Goal: Information Seeking & Learning: Learn about a topic

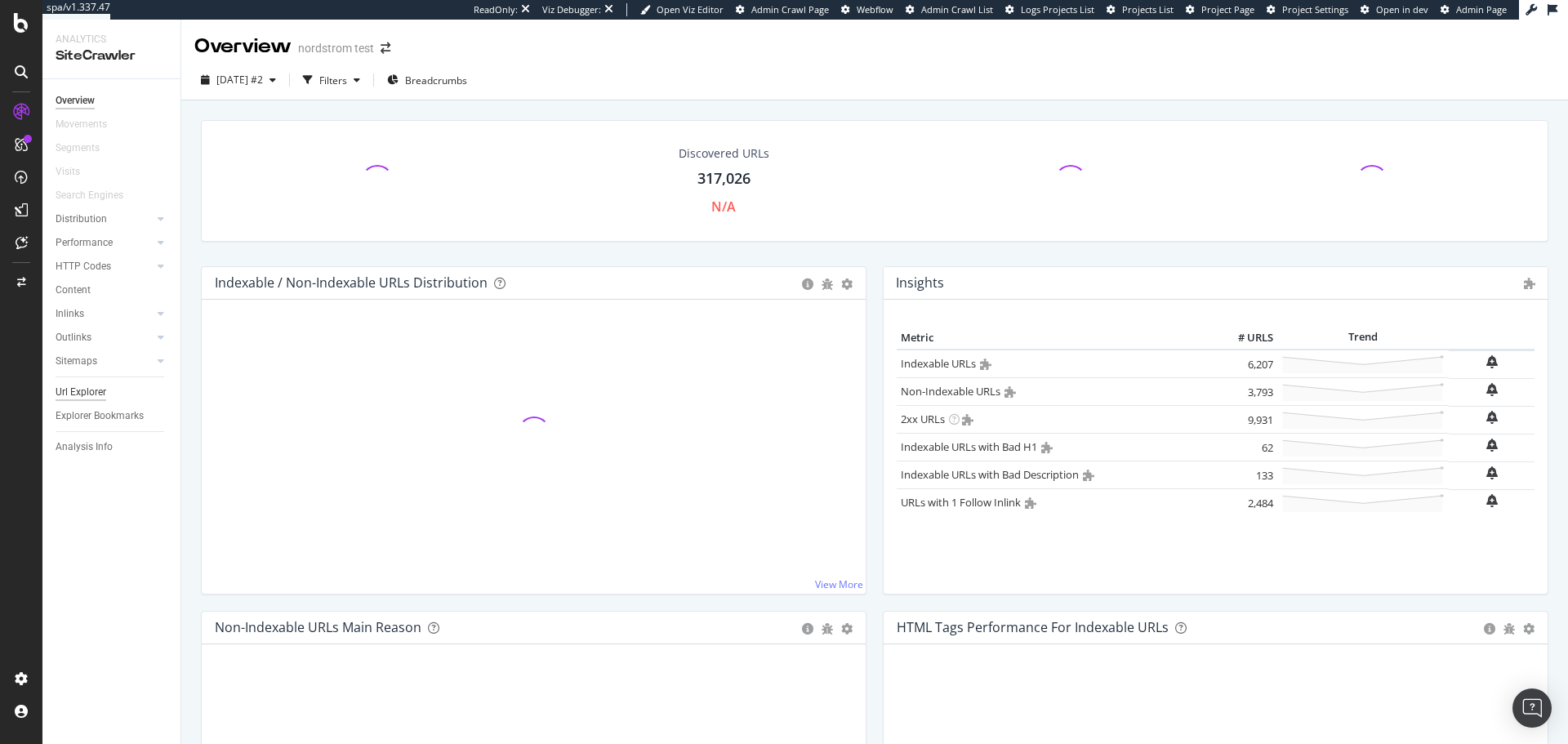
click at [86, 391] on div "Url Explorer" at bounding box center [81, 393] width 51 height 17
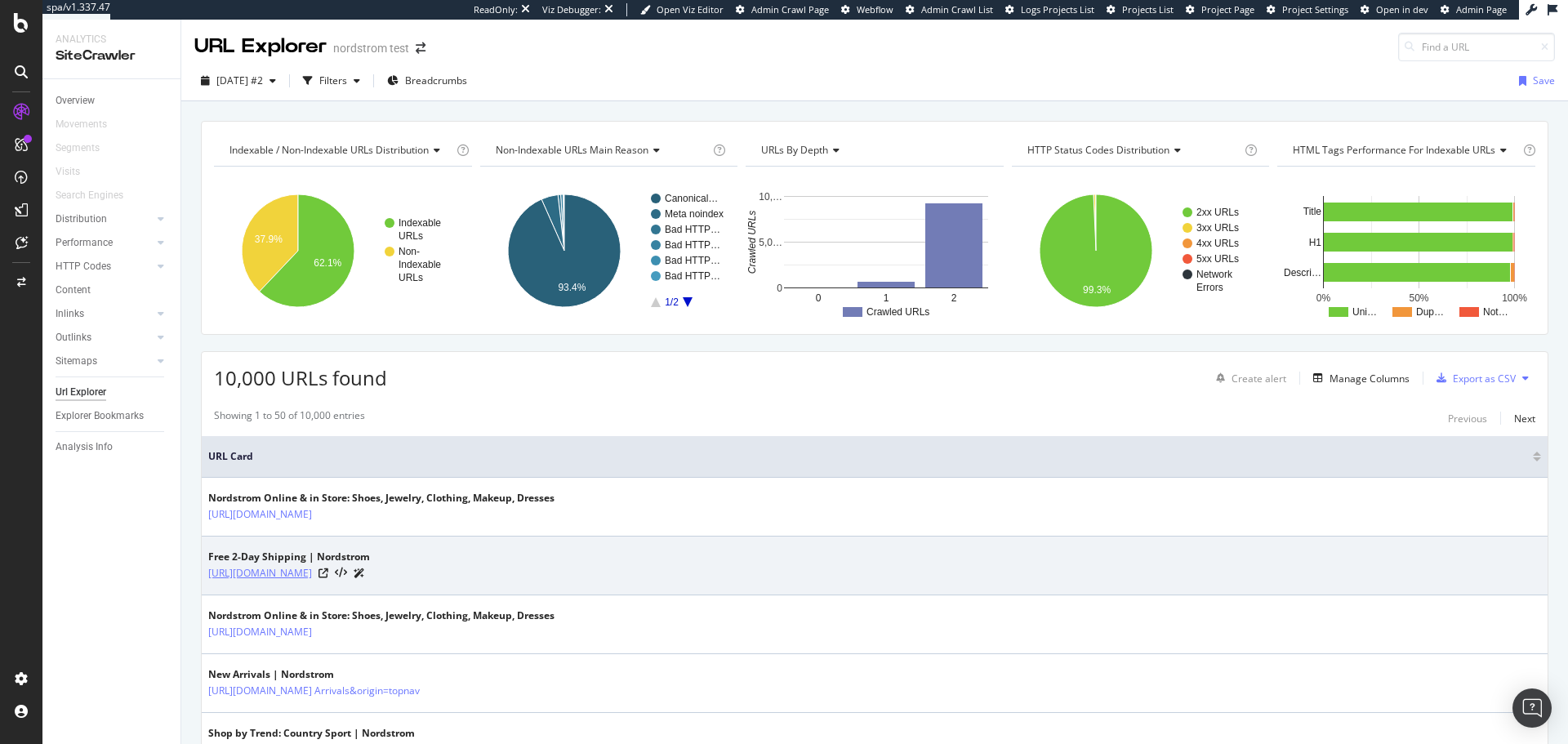
click at [312, 577] on link "[URL][DOMAIN_NAME]" at bounding box center [260, 573] width 104 height 16
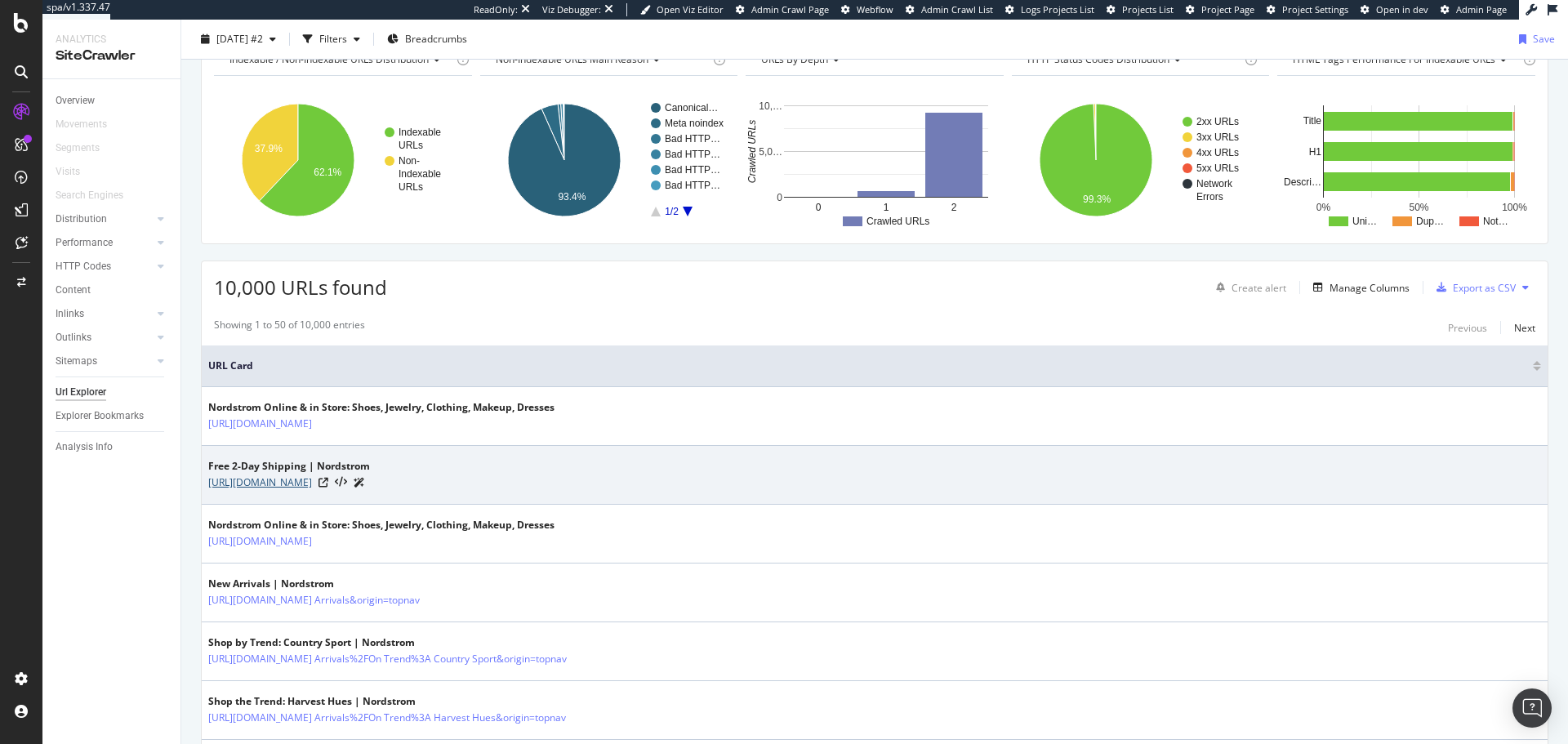
scroll to position [245, 0]
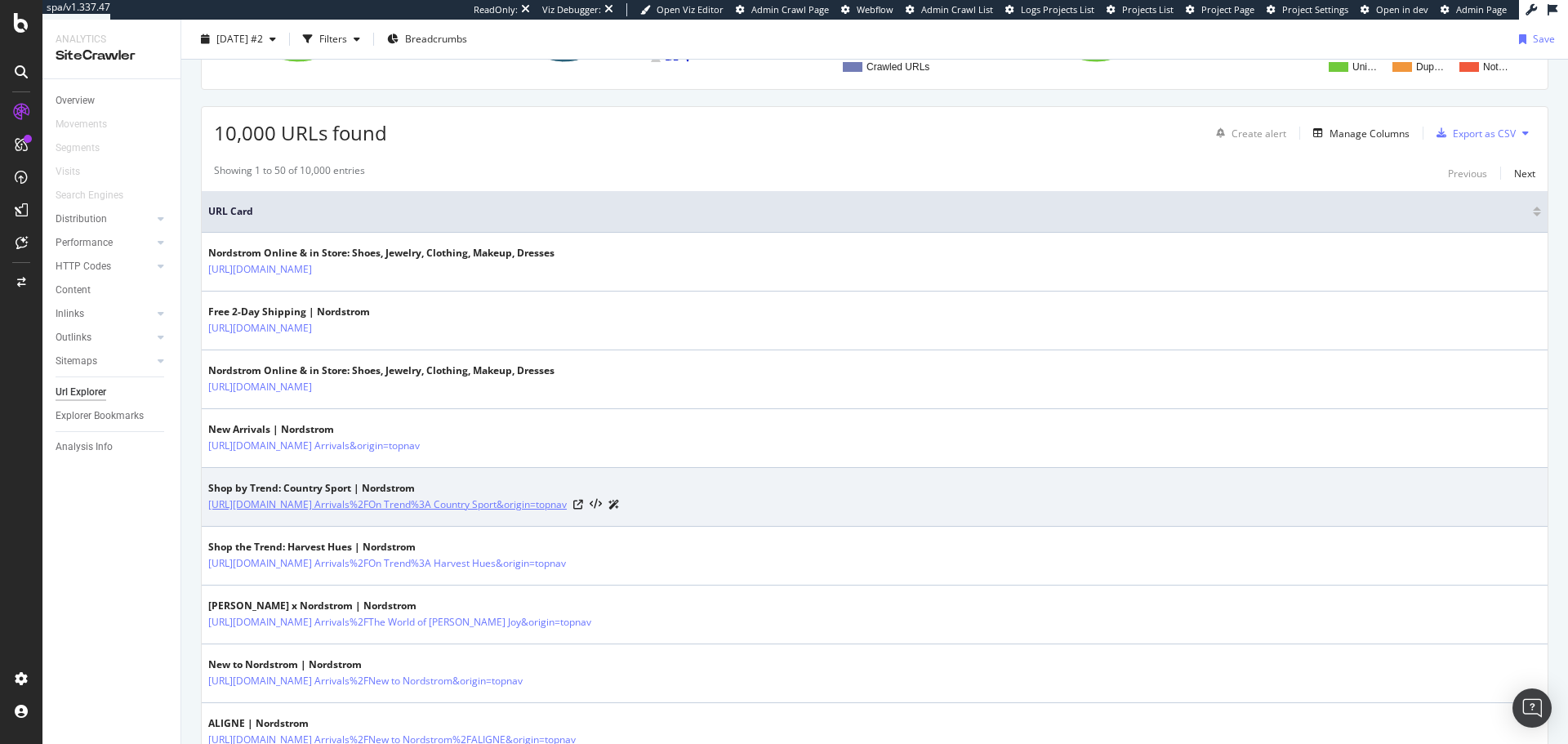
click at [494, 505] on link "https://www.nordstrom.com/browse/women/womens-trends?breadcrumb=Home%2FNew Arri…" at bounding box center [388, 504] width 359 height 16
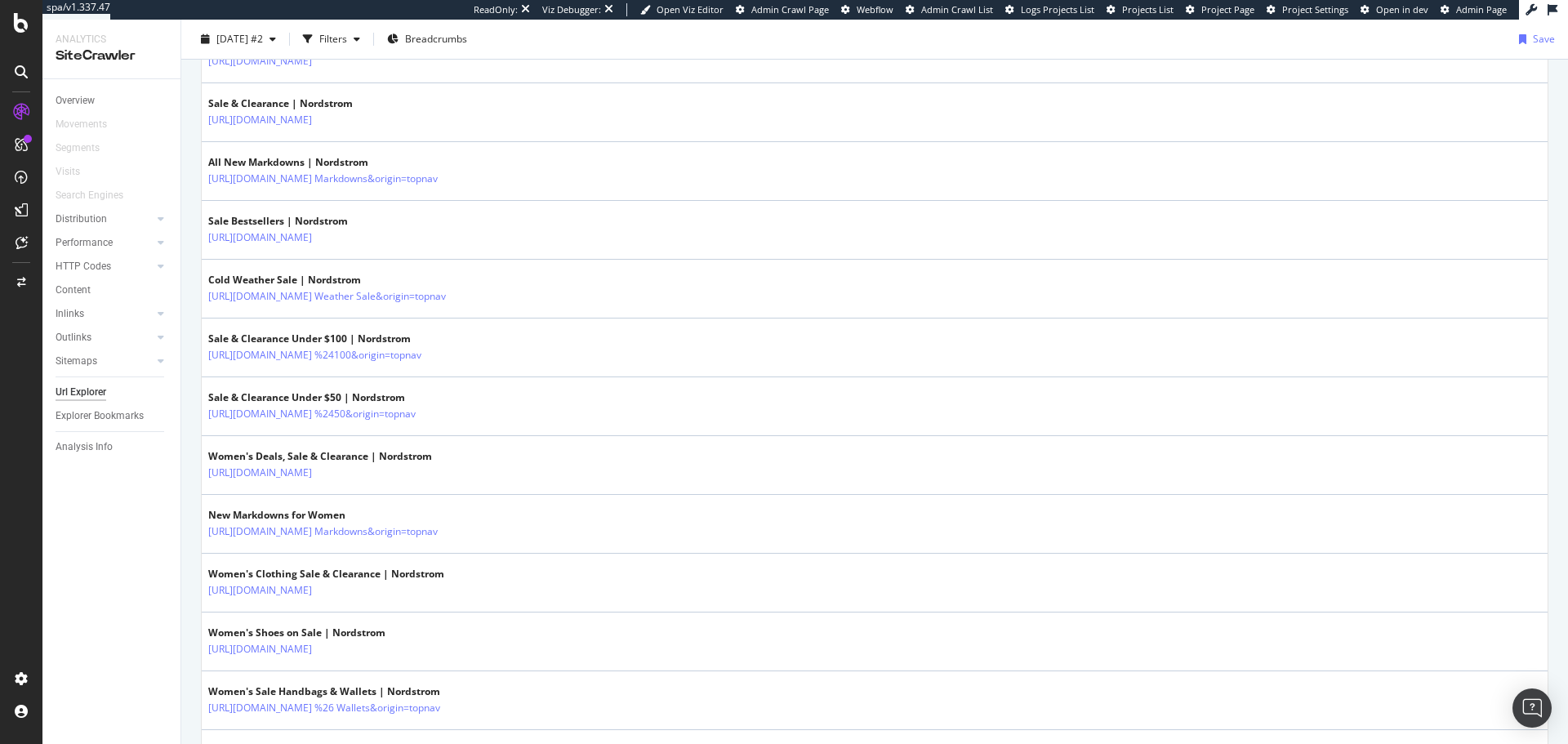
scroll to position [2451, 0]
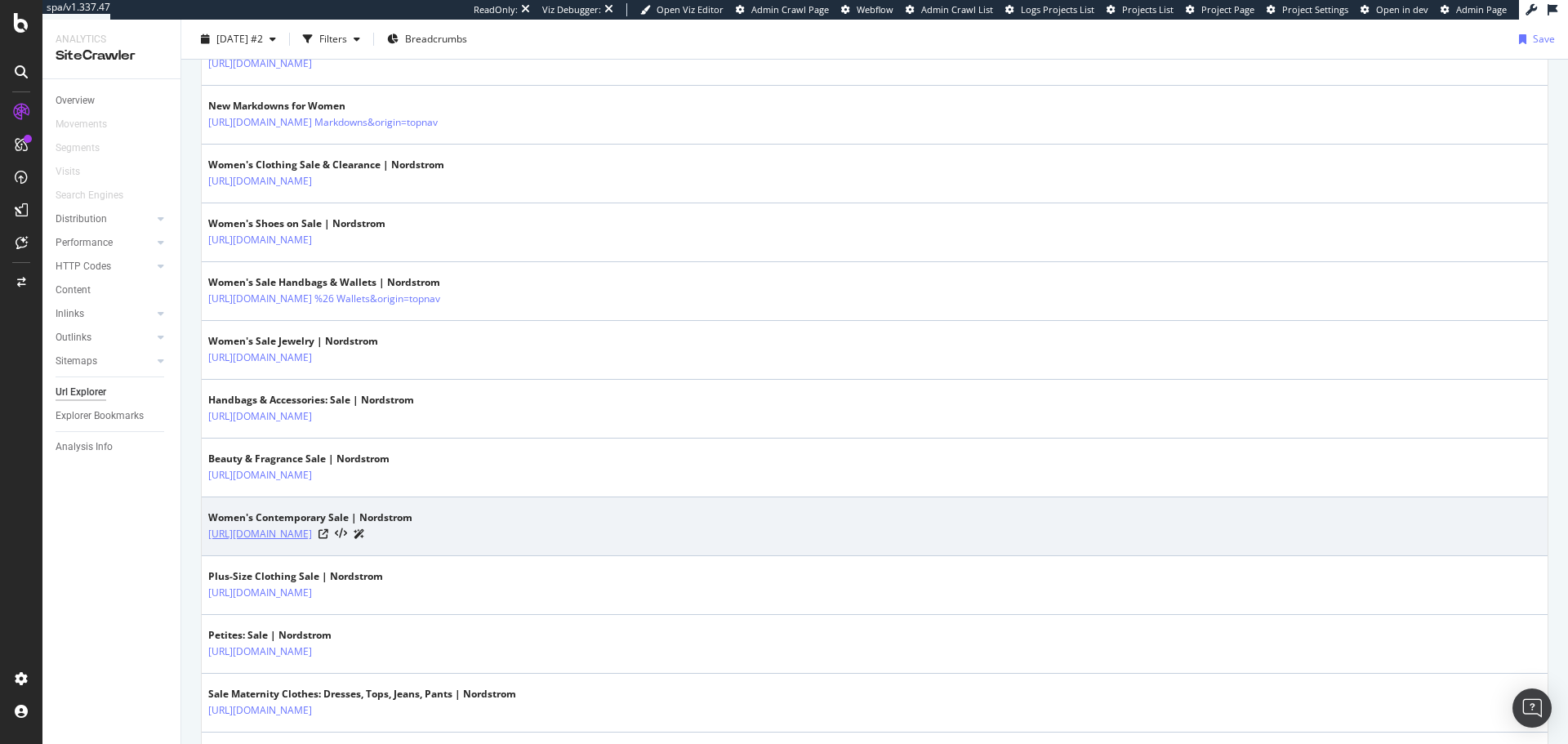
click at [312, 534] on link "[URL][DOMAIN_NAME]" at bounding box center [260, 534] width 104 height 16
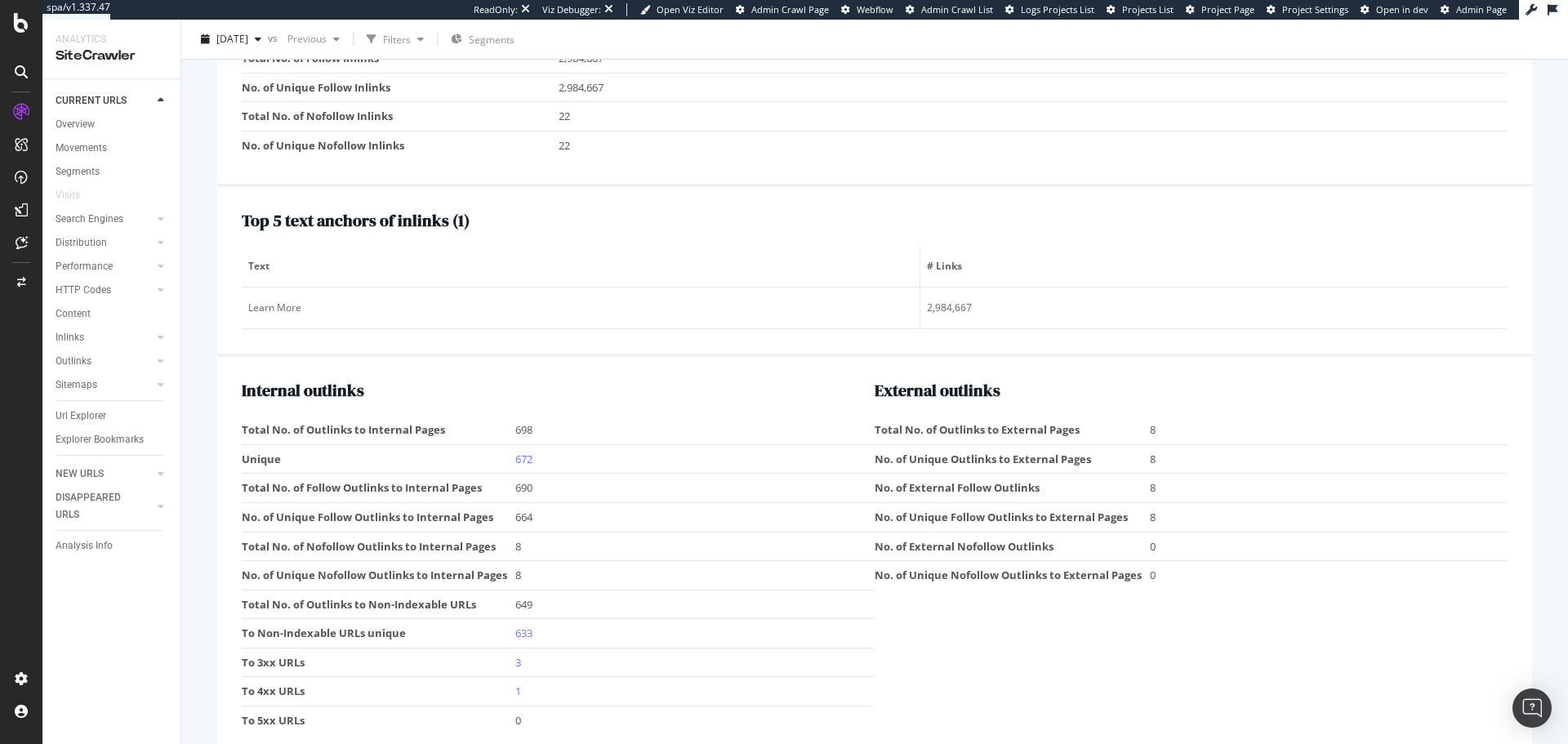
scroll to position [1873, 0]
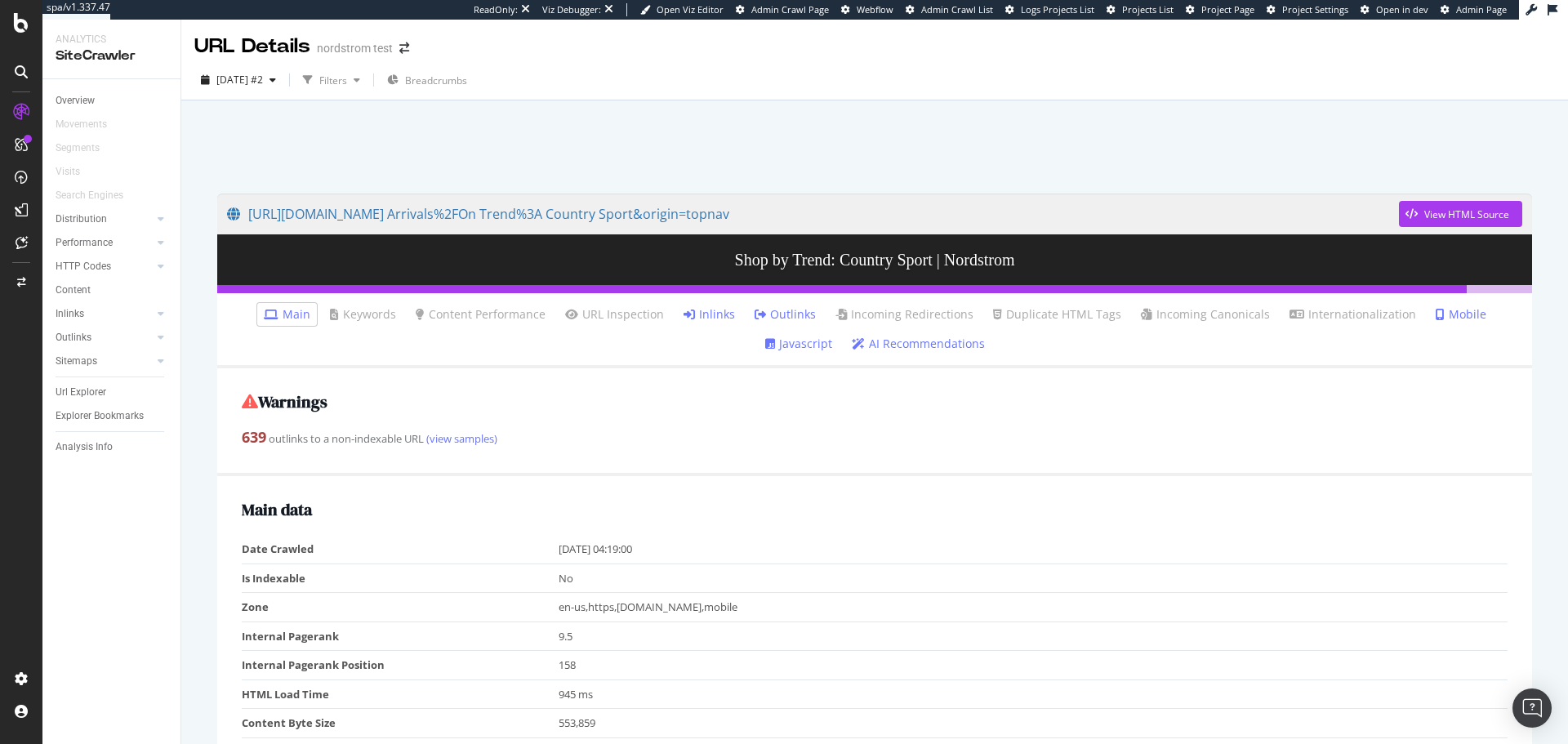
click at [833, 336] on link "Javascript" at bounding box center [798, 344] width 67 height 16
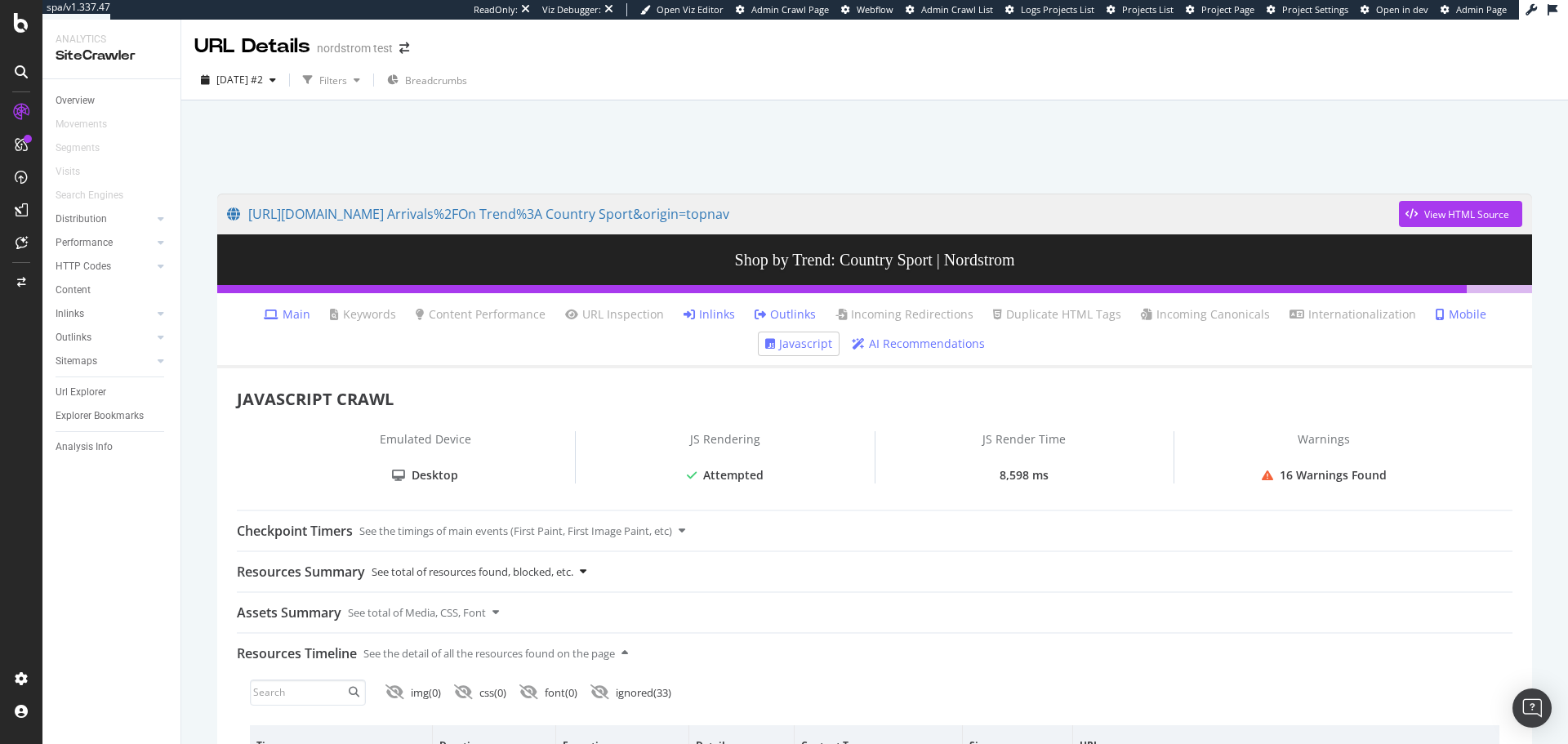
click at [407, 567] on div "See total of resources found, blocked, etc." at bounding box center [472, 572] width 201 height 39
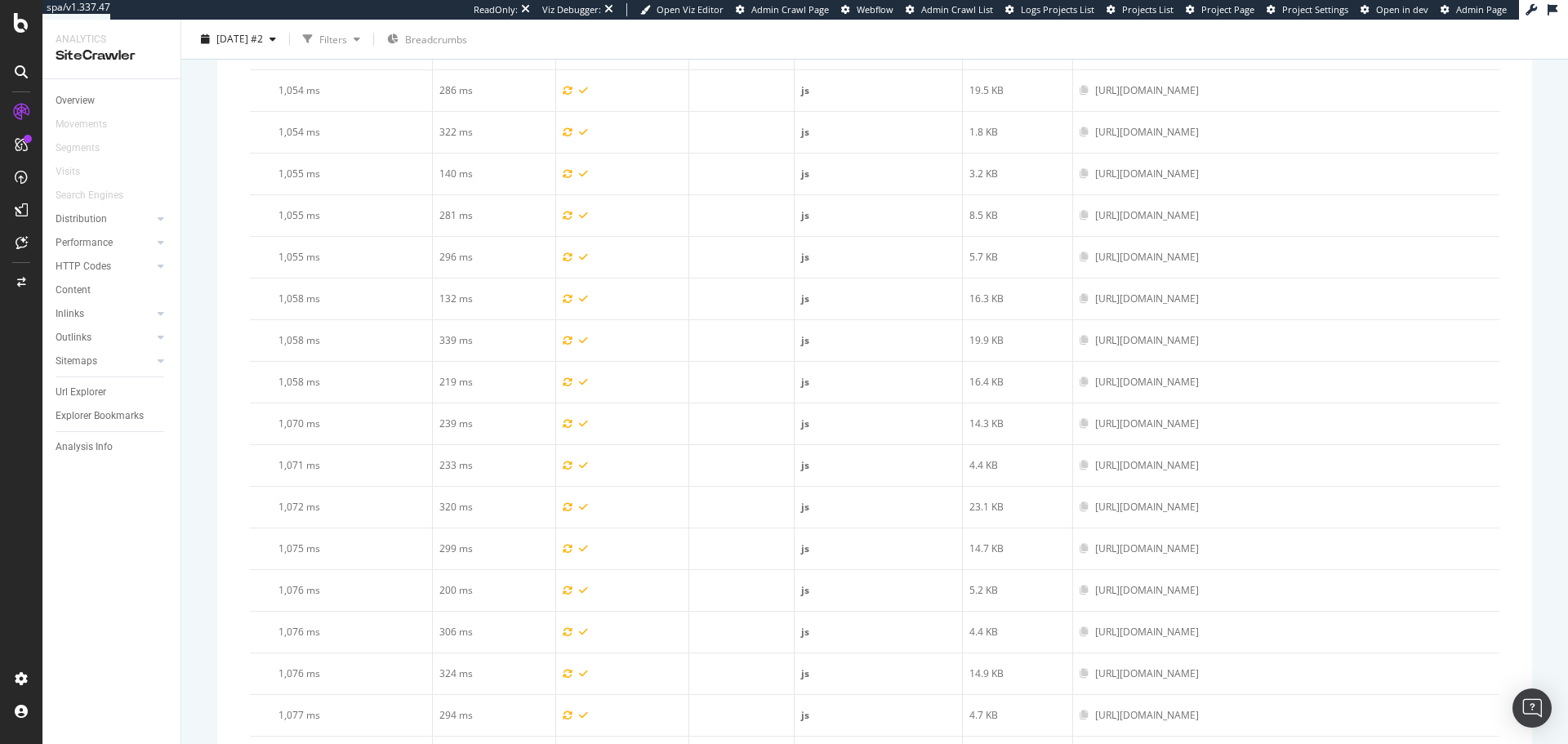
scroll to position [6945, 0]
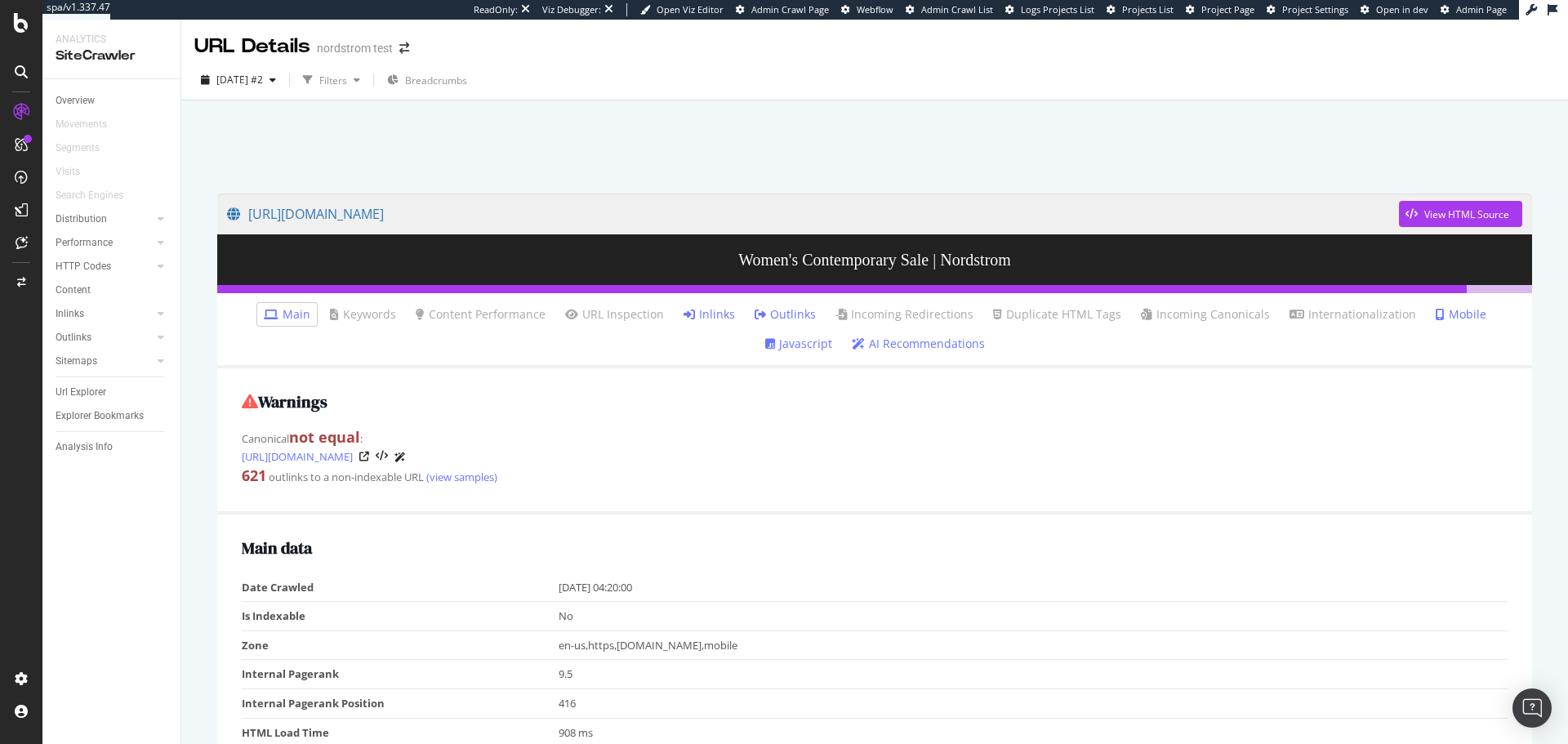
click at [833, 336] on link "Javascript" at bounding box center [798, 344] width 67 height 16
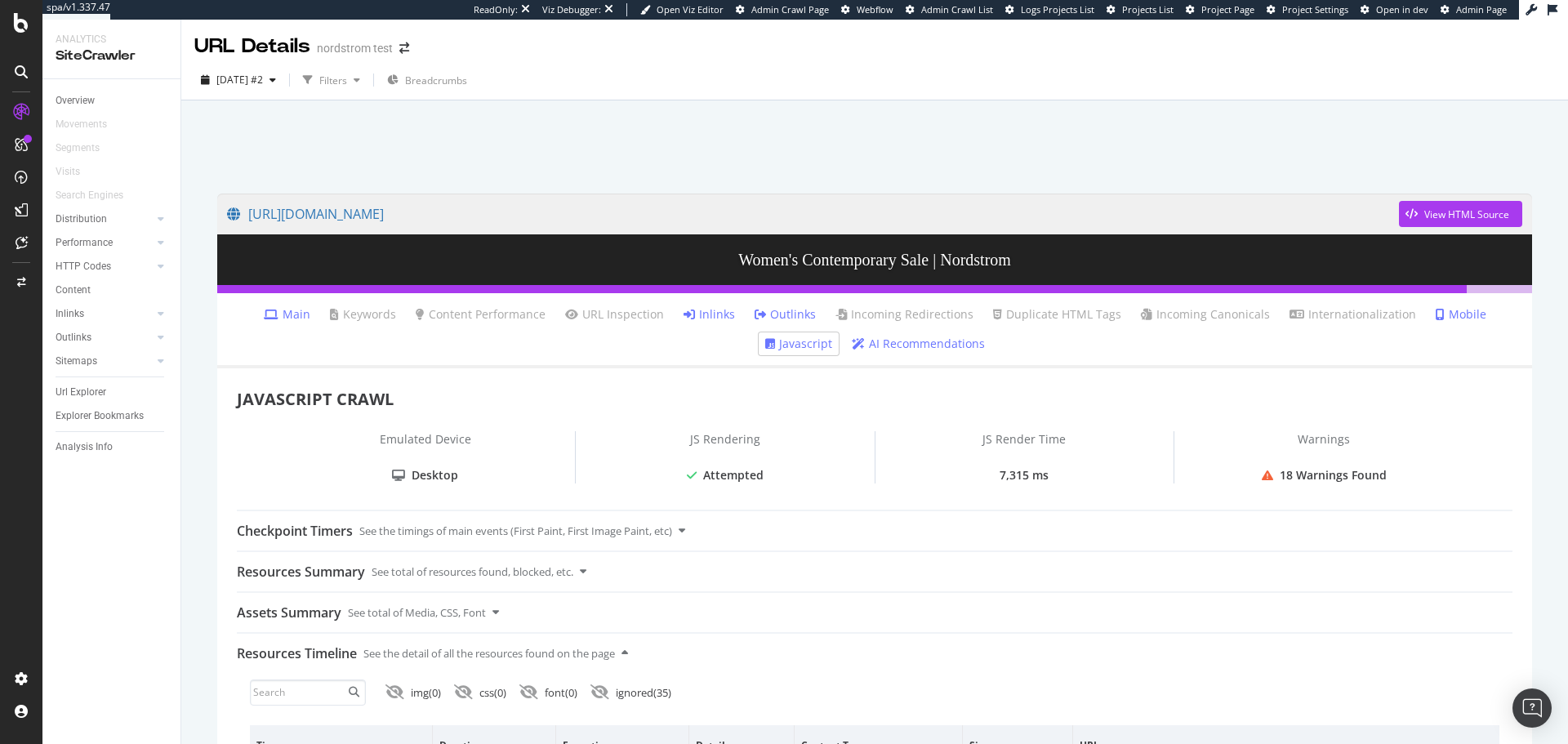
click at [264, 318] on link "Main" at bounding box center [287, 314] width 47 height 16
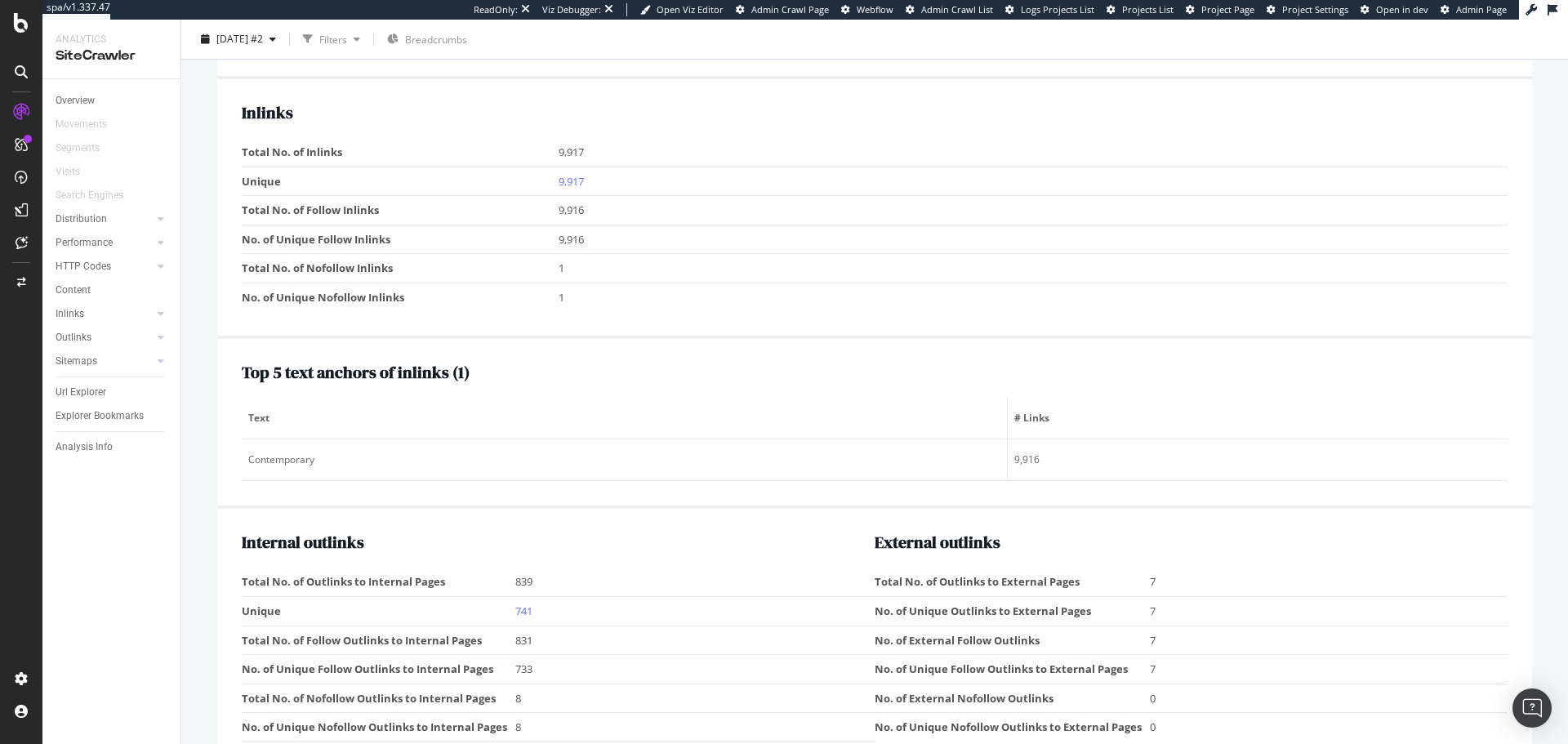
scroll to position [1736, 0]
